Goal: Information Seeking & Learning: Learn about a topic

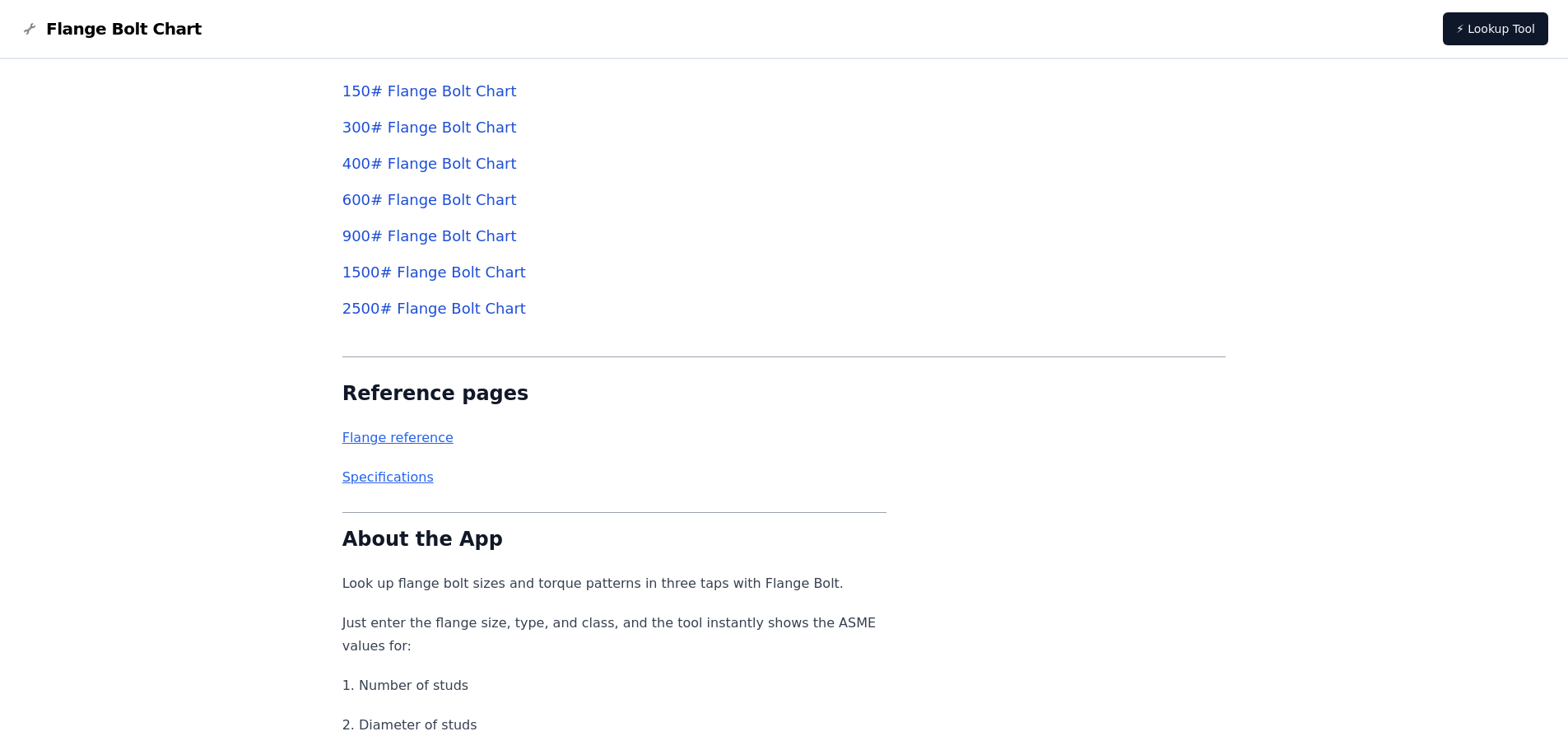
scroll to position [5985, 0]
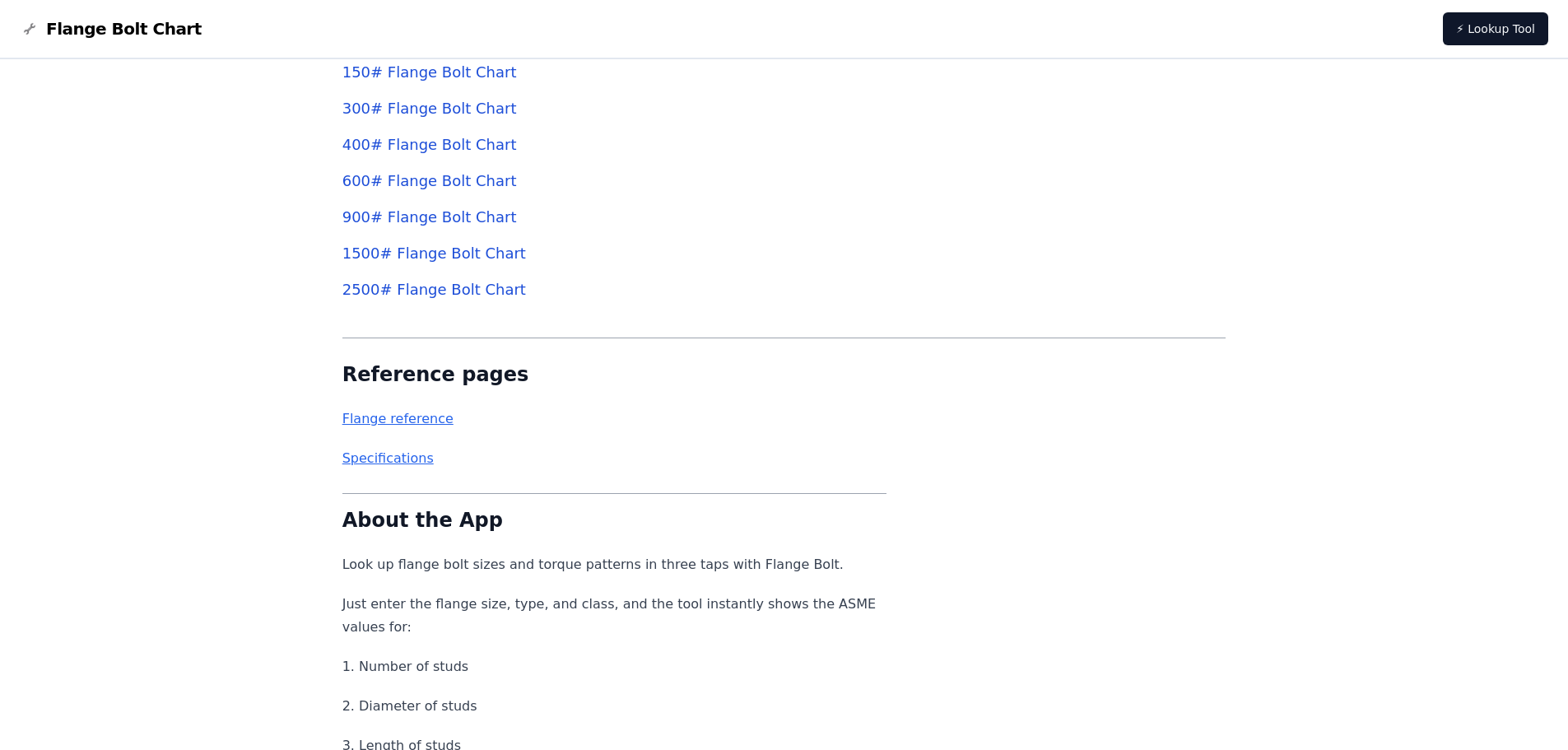
click at [408, 73] on link "150 # Flange Bolt Chart" at bounding box center [429, 72] width 175 height 17
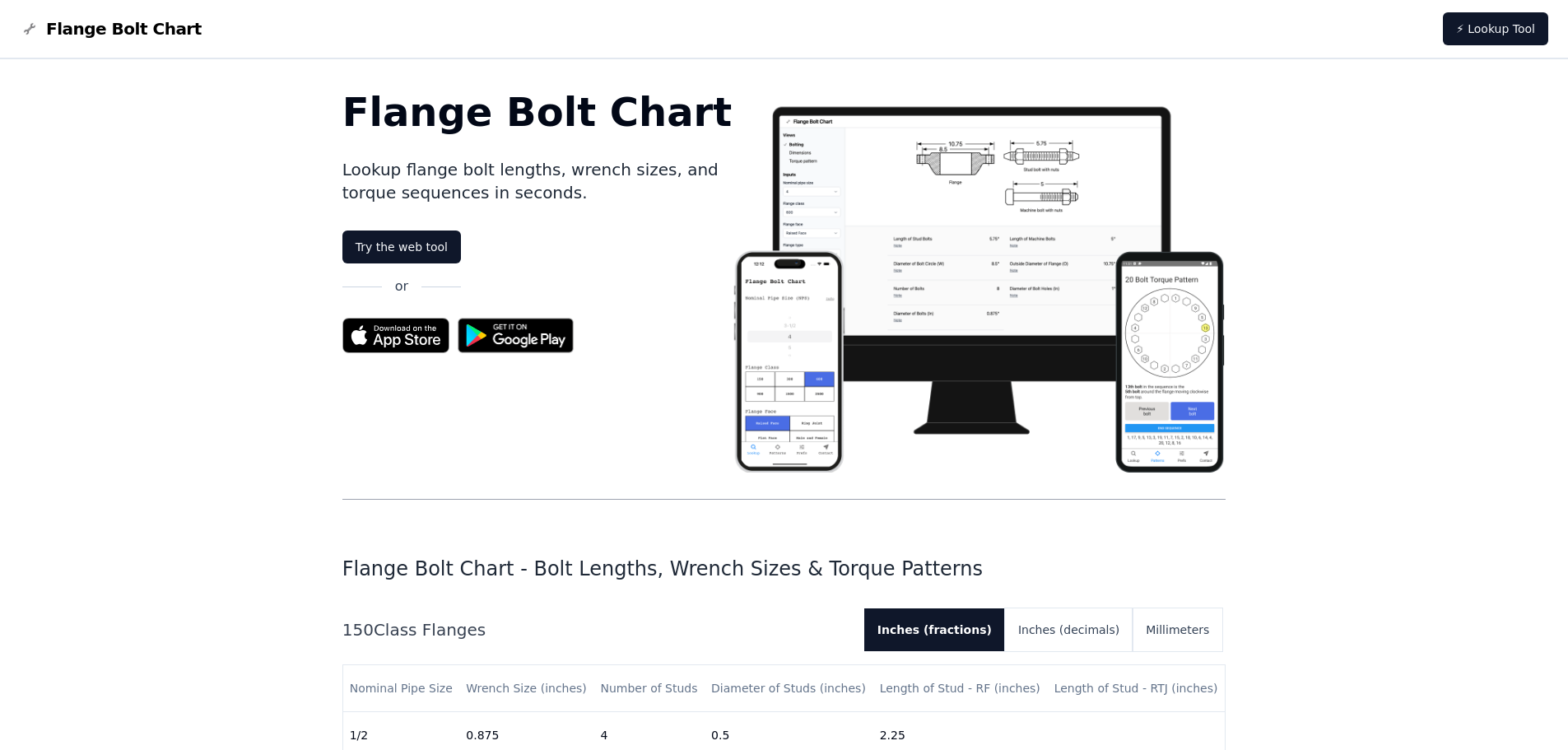
scroll to position [5985, 0]
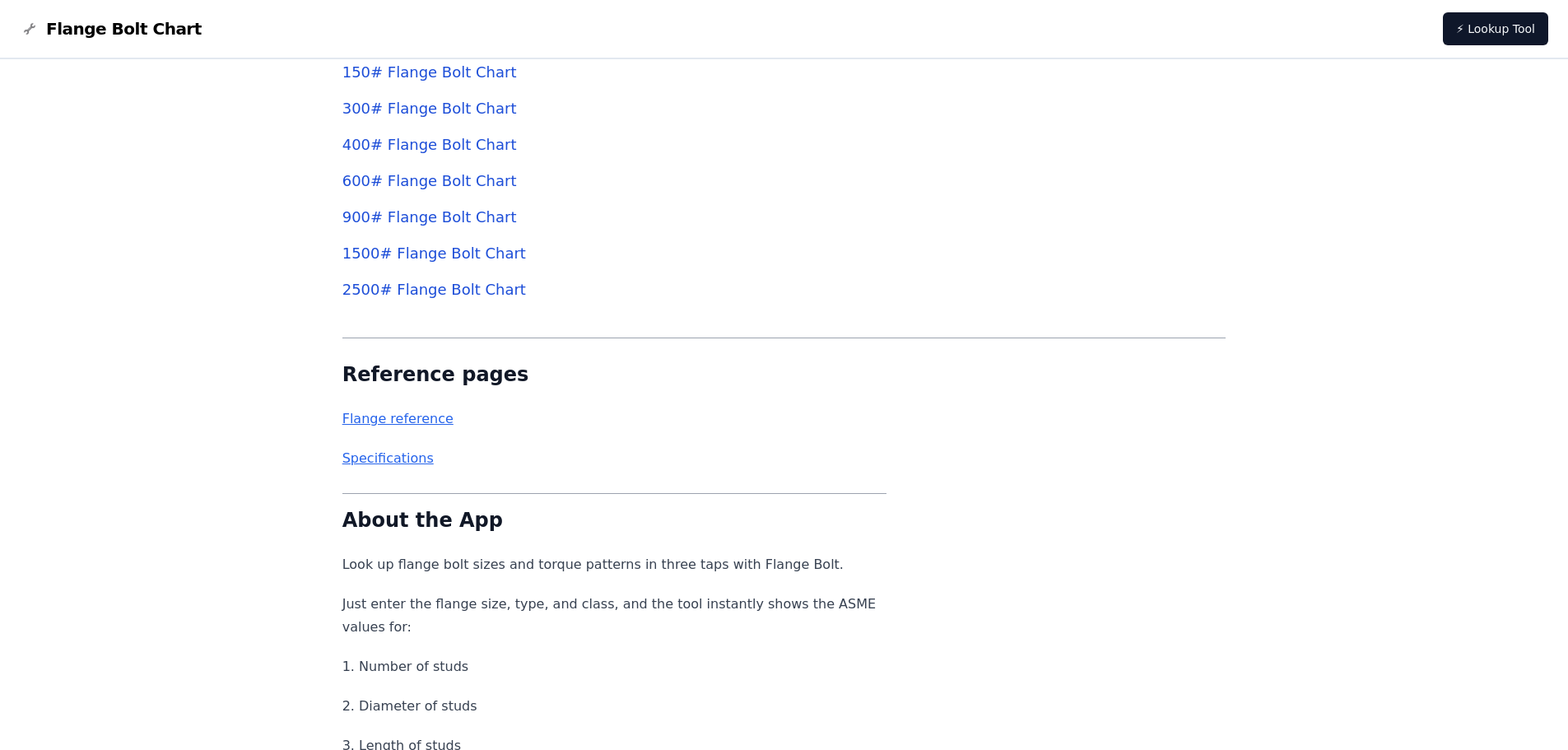
click at [397, 420] on link "Flange reference" at bounding box center [398, 419] width 111 height 16
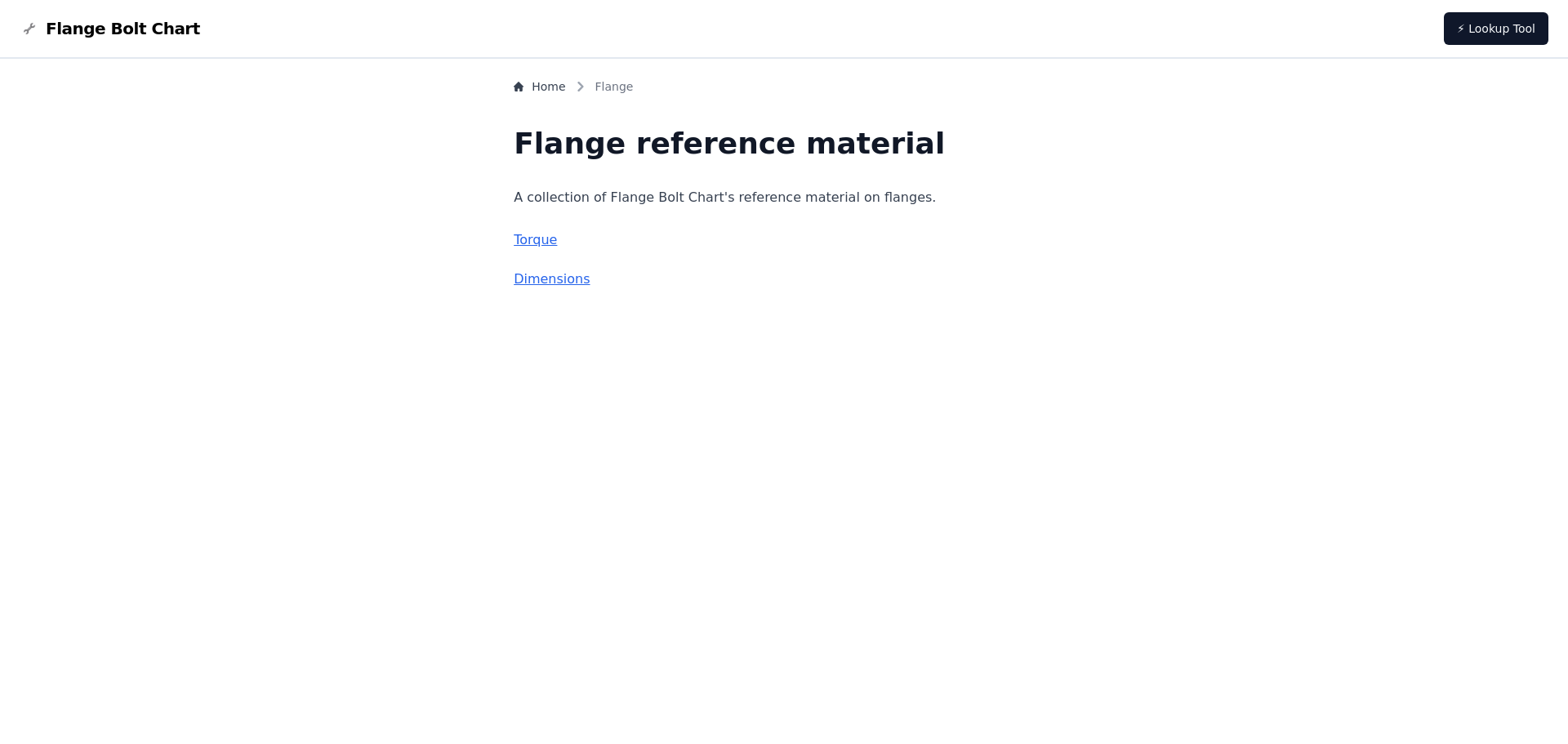
click at [557, 237] on link "Torque" at bounding box center [535, 239] width 44 height 16
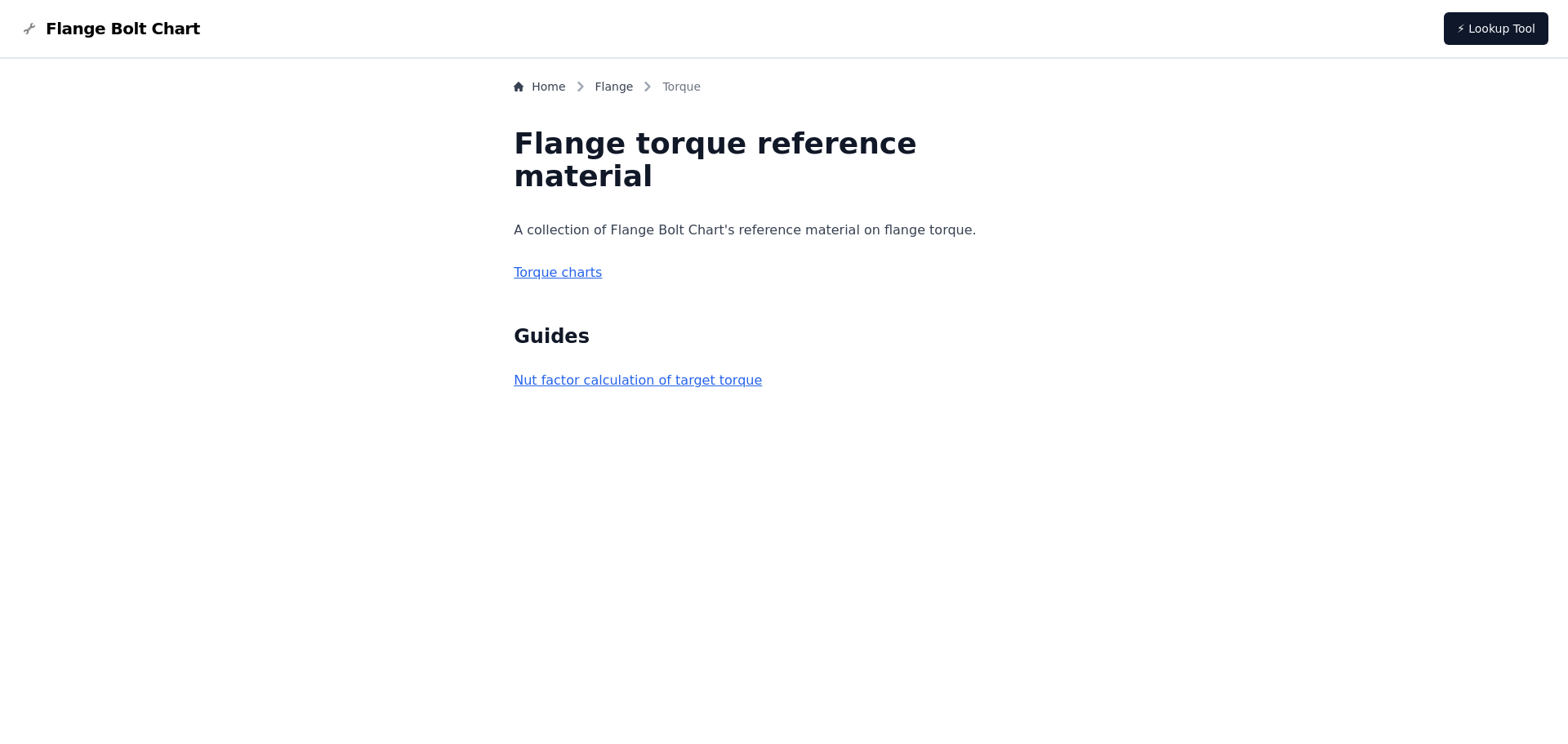
click at [574, 270] on link "Torque charts" at bounding box center [557, 272] width 88 height 16
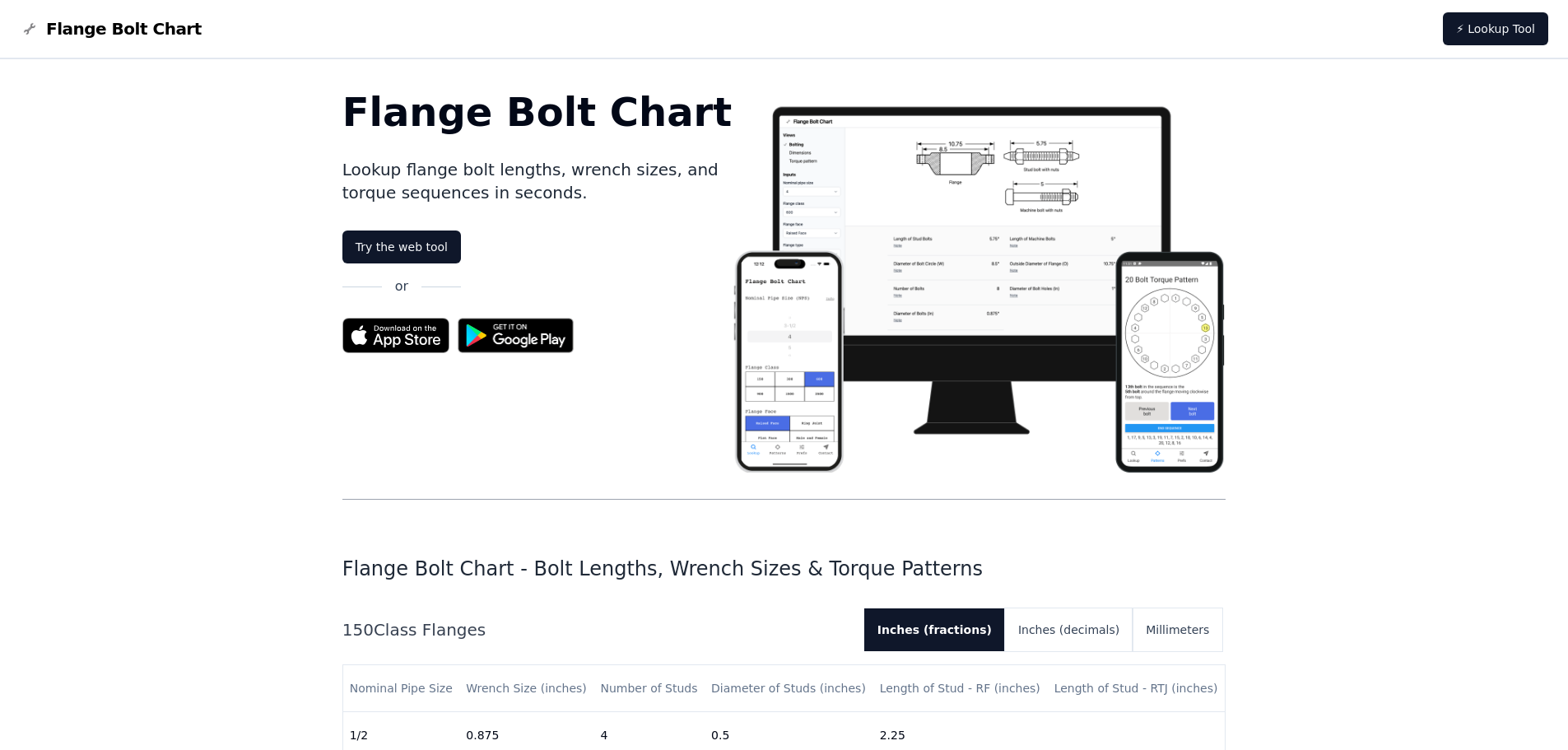
scroll to position [5985, 0]
